Goal: Information Seeking & Learning: Learn about a topic

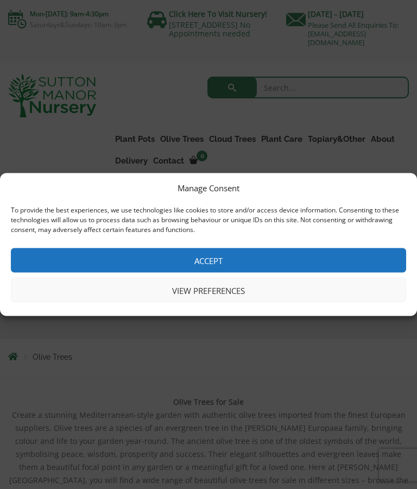
click at [216, 256] on button "Accept" at bounding box center [208, 260] width 395 height 24
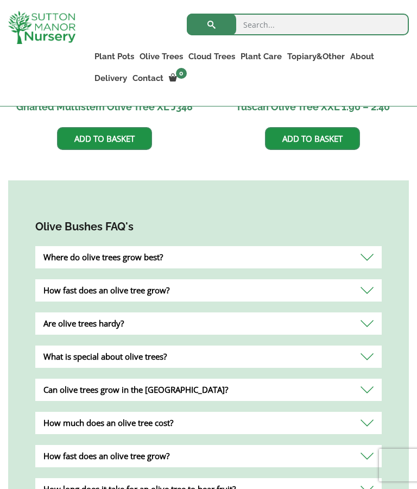
scroll to position [1191, 0]
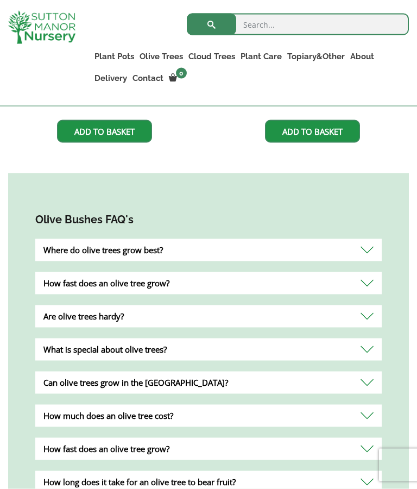
click at [363, 239] on div "Where do olive trees grow best?" at bounding box center [208, 250] width 346 height 22
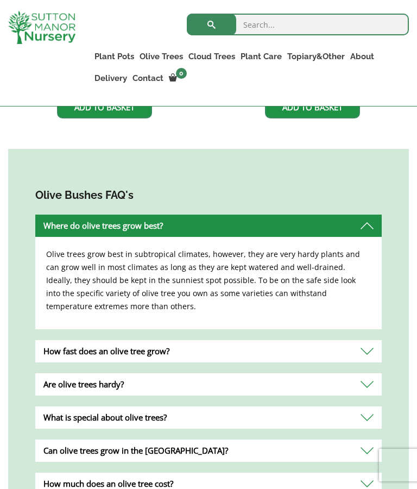
scroll to position [1219, 0]
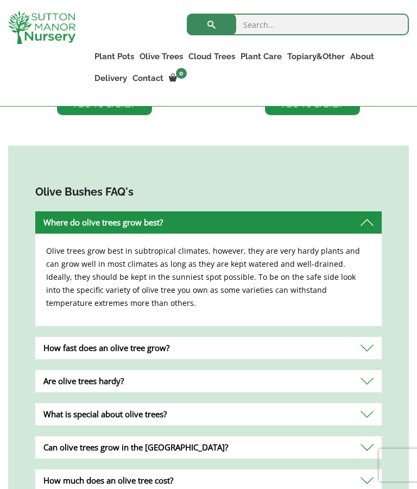
click at [363, 374] on div "Are olive trees hardy?" at bounding box center [208, 381] width 346 height 22
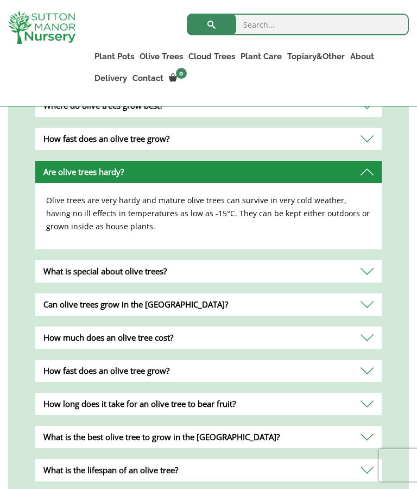
scroll to position [1341, 0]
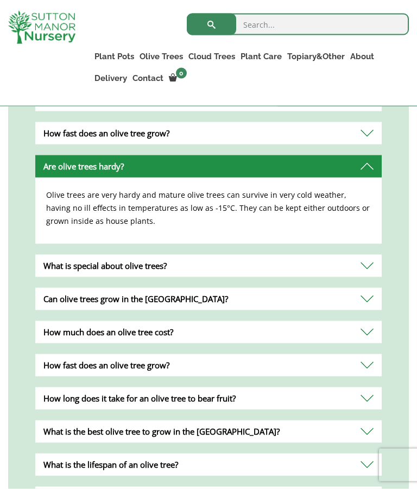
click at [361, 255] on div "What is special about olive trees?" at bounding box center [208, 266] width 346 height 22
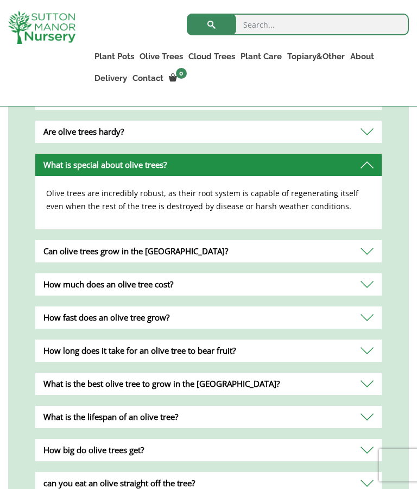
scroll to position [1379, 0]
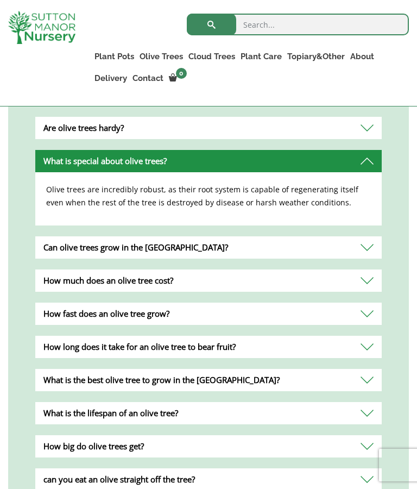
click at [365, 269] on div "How much does an olive tree cost?" at bounding box center [208, 280] width 346 height 22
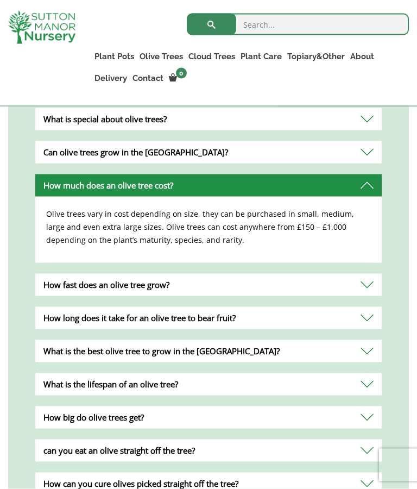
scroll to position [1422, 0]
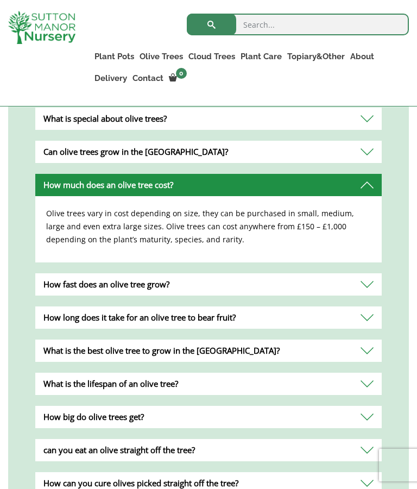
click at [338, 339] on div "What is the best olive tree to grow in the UK?" at bounding box center [208, 350] width 346 height 22
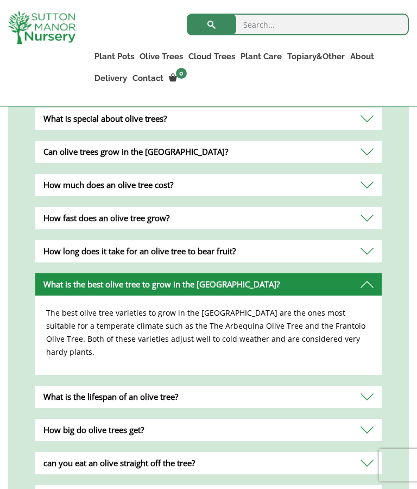
click at [348, 418] on div "How big do olive trees get?" at bounding box center [208, 429] width 346 height 22
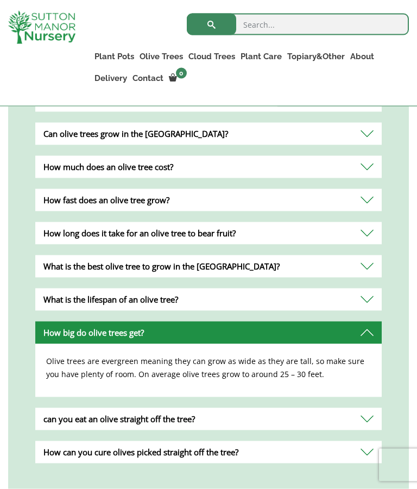
scroll to position [1440, 0]
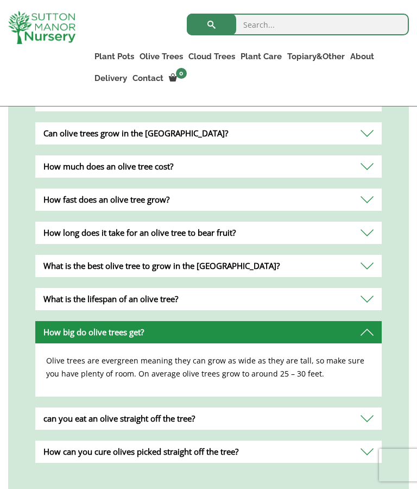
click at [305, 410] on div "can you eat an olive straight off the tree?" at bounding box center [208, 418] width 346 height 22
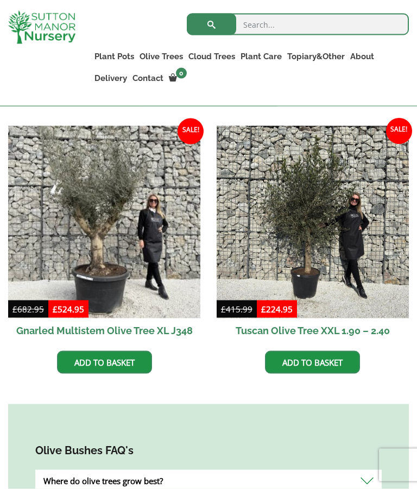
scroll to position [961, 0]
click at [315, 248] on img at bounding box center [313, 221] width 192 height 192
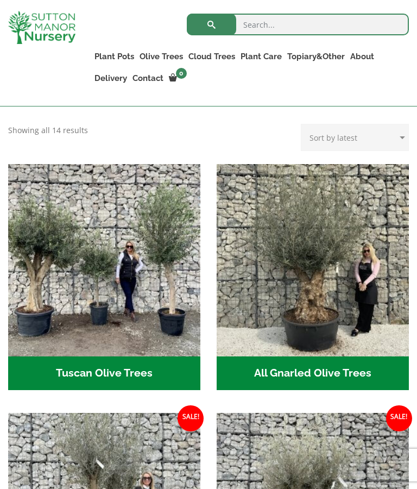
scroll to position [383, 0]
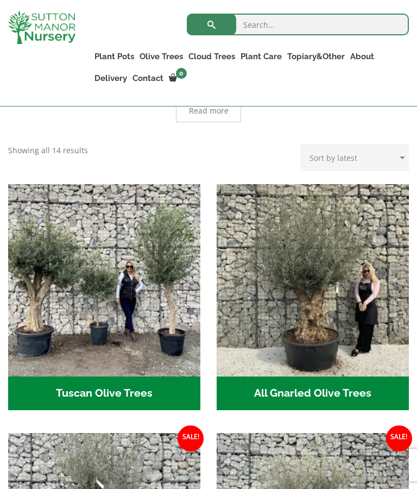
click at [148, 383] on h2 "Tuscan Olive Trees (5)" at bounding box center [104, 393] width 192 height 34
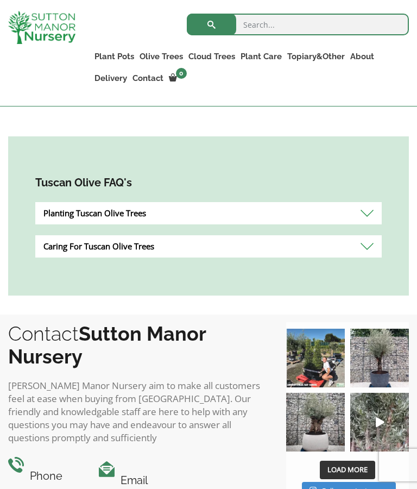
scroll to position [629, 0]
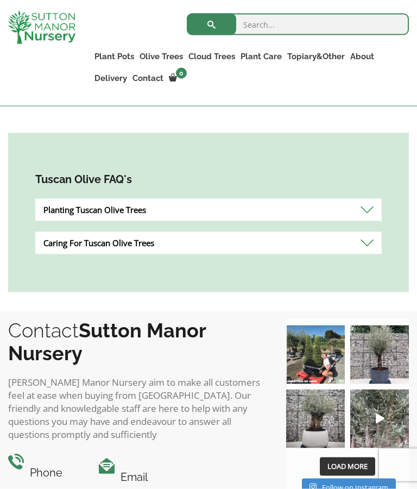
click at [367, 243] on div "Caring For Tuscan Olive Trees" at bounding box center [208, 243] width 346 height 22
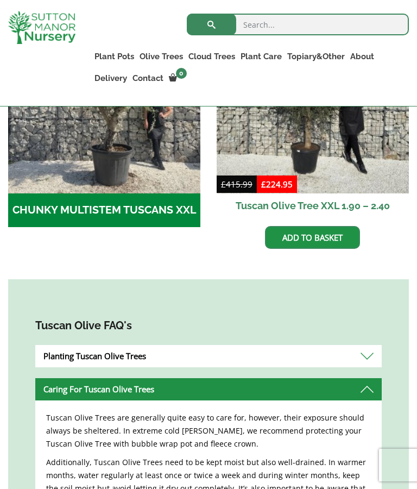
scroll to position [483, 0]
